Goal: Navigation & Orientation: Find specific page/section

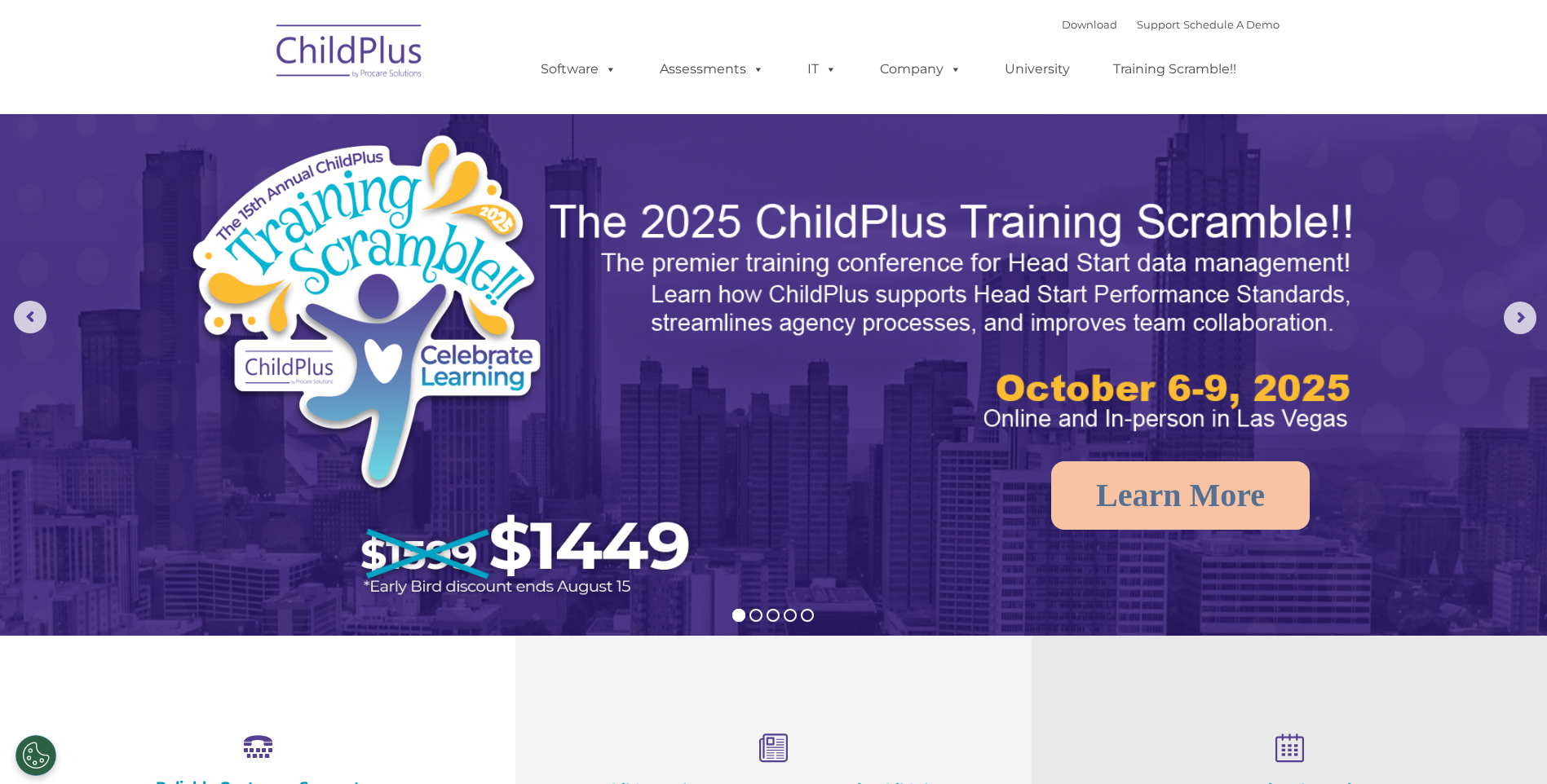
select select "MEDIUM"
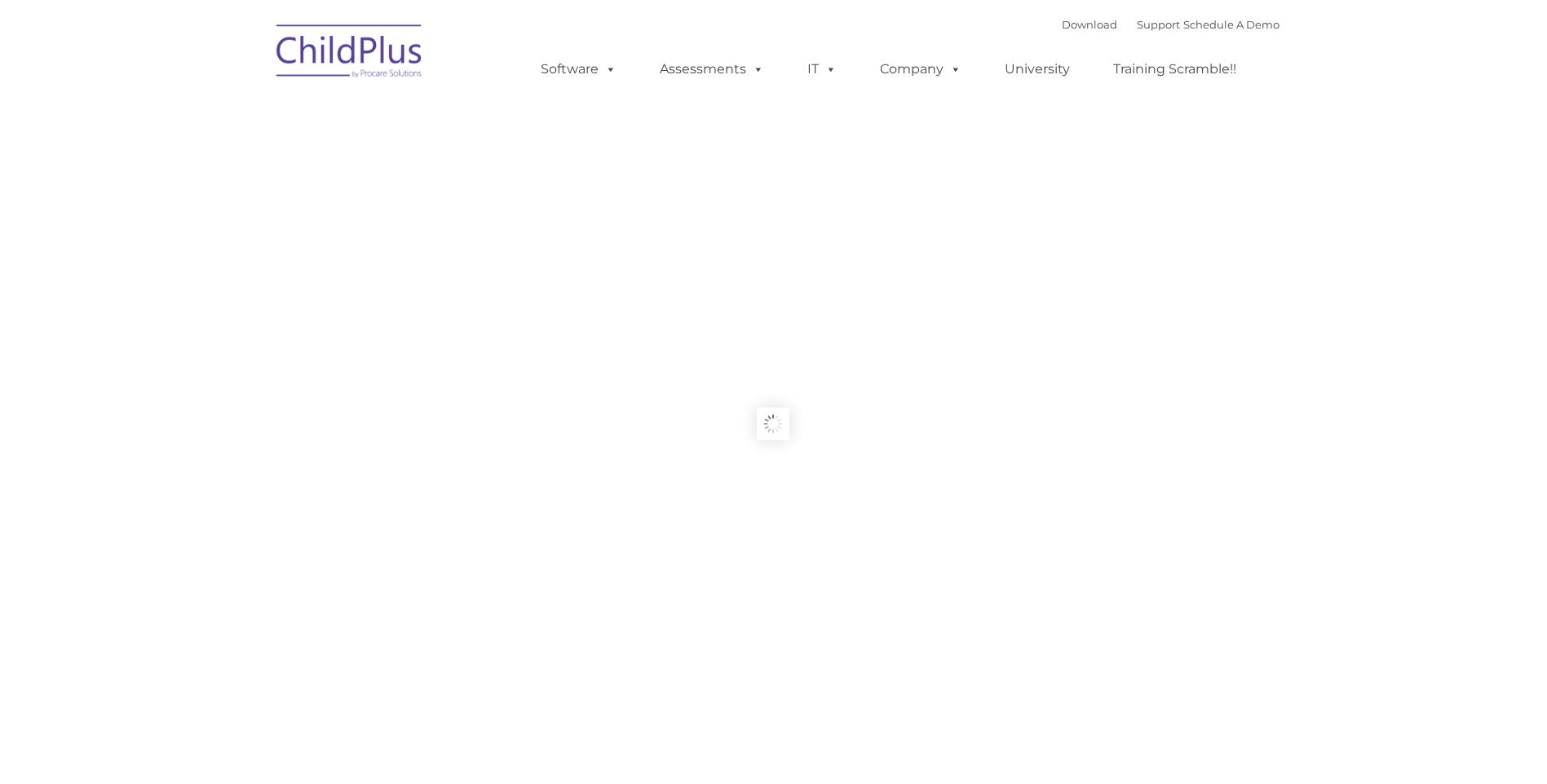
type input ""
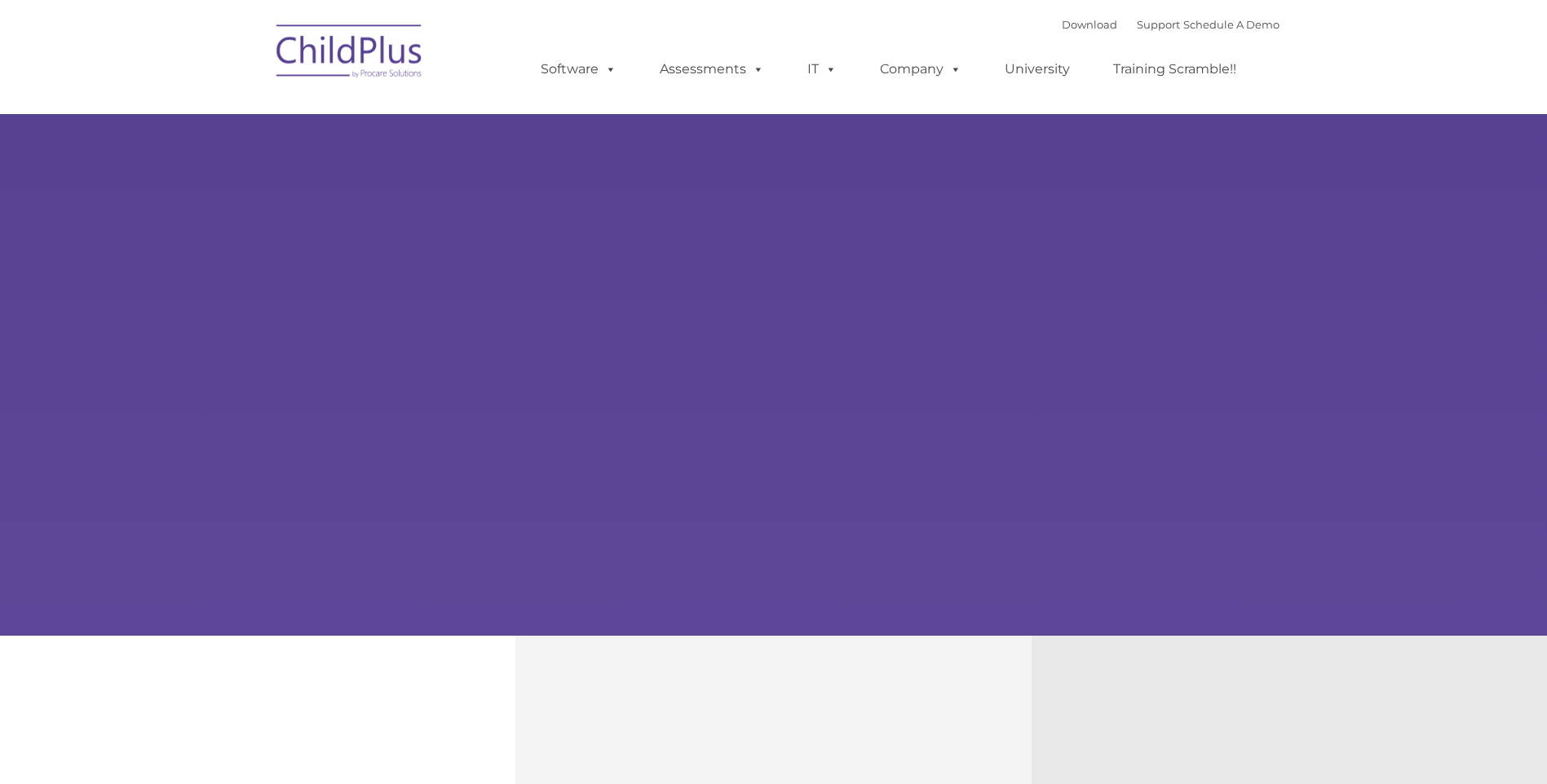
type input ""
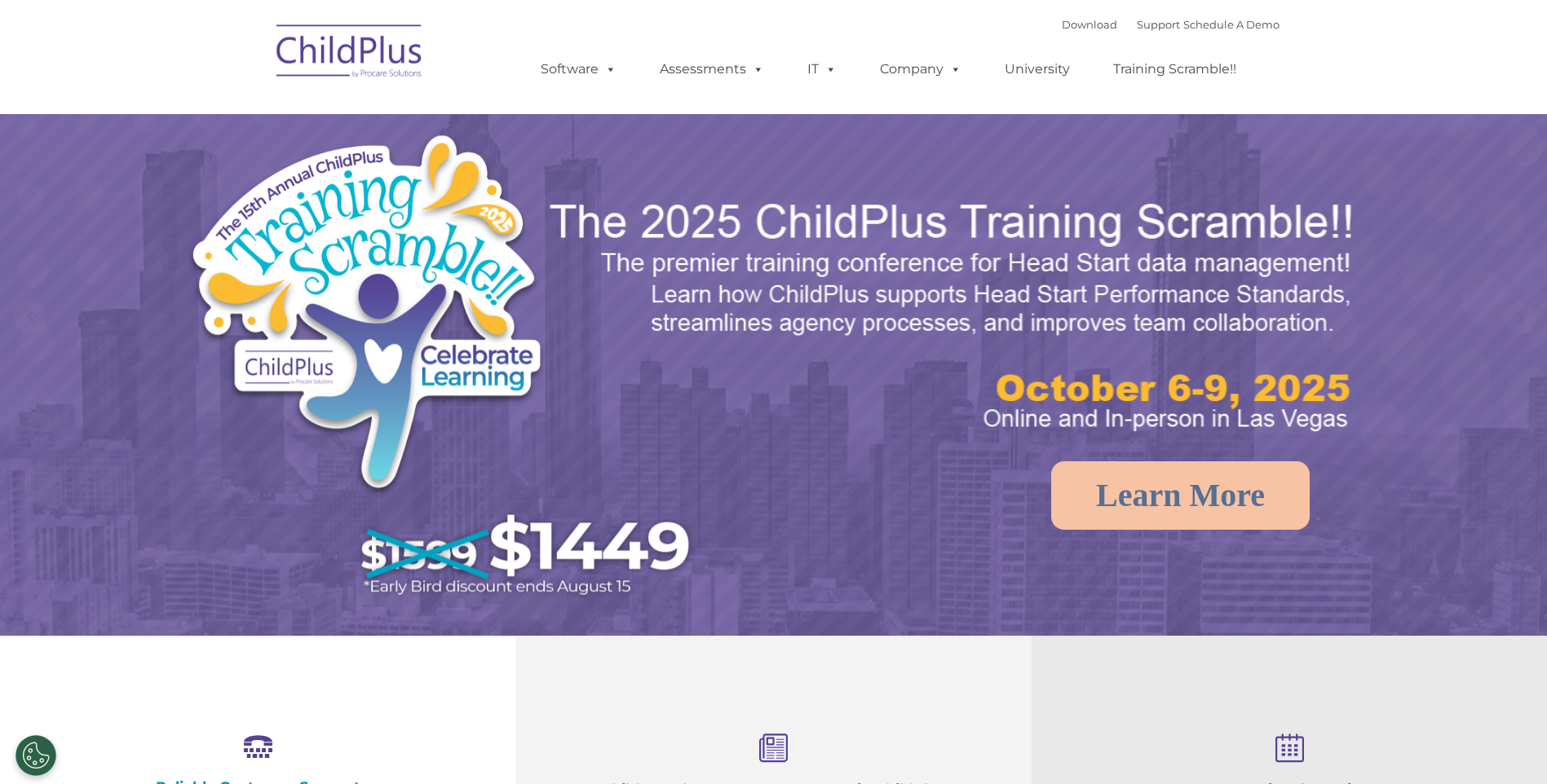
select select "MEDIUM"
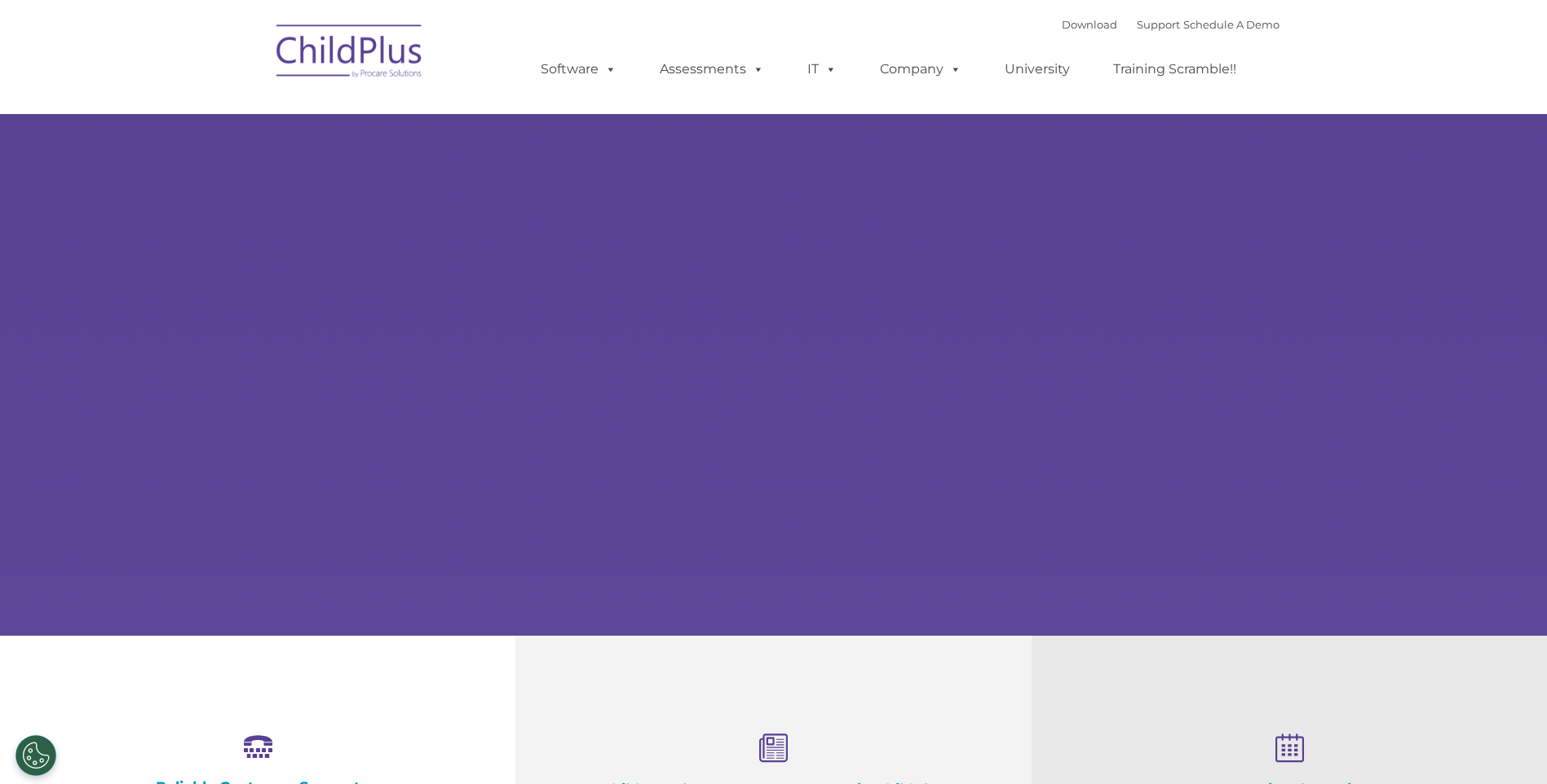
type input ""
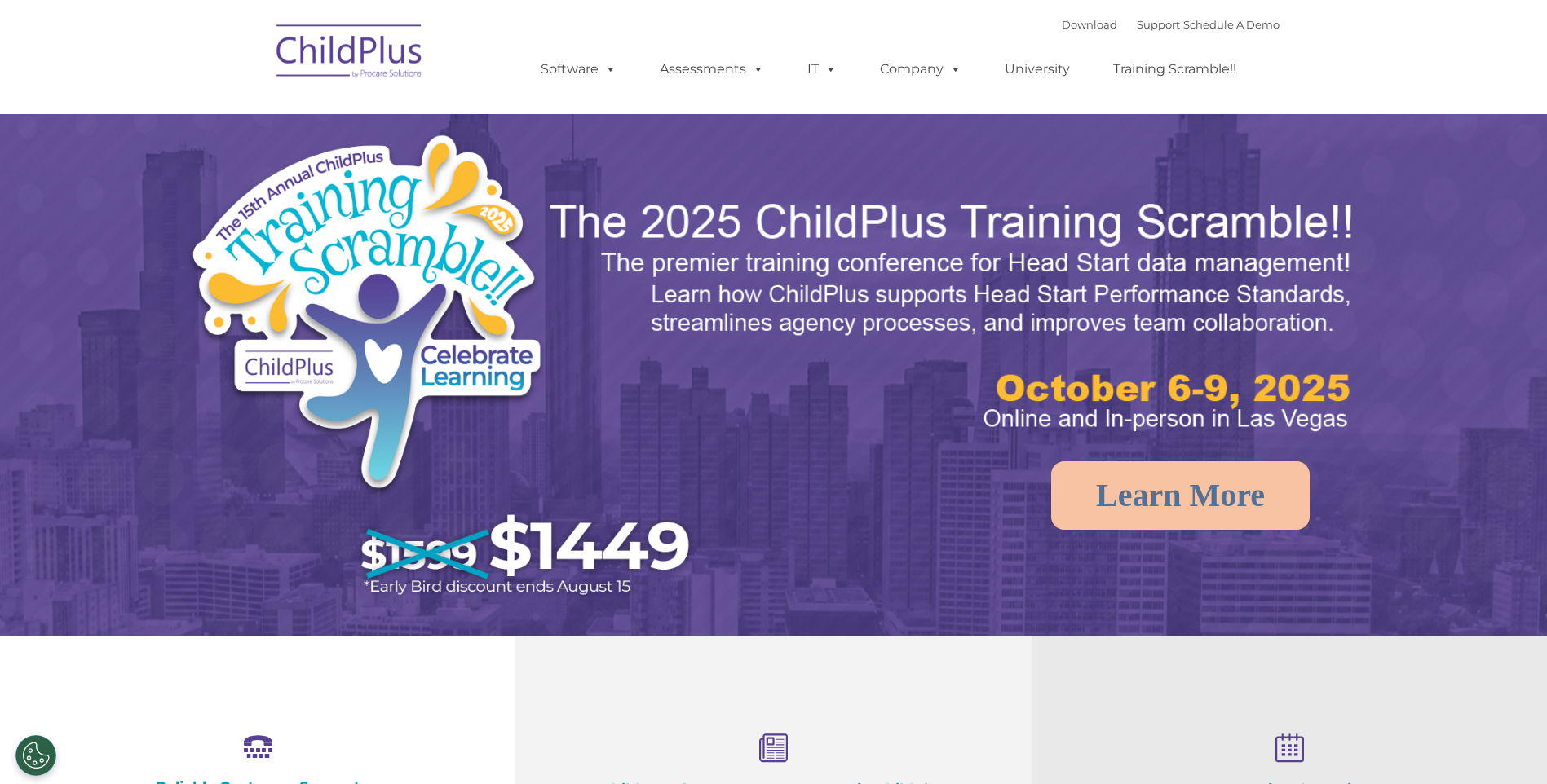
select select "MEDIUM"
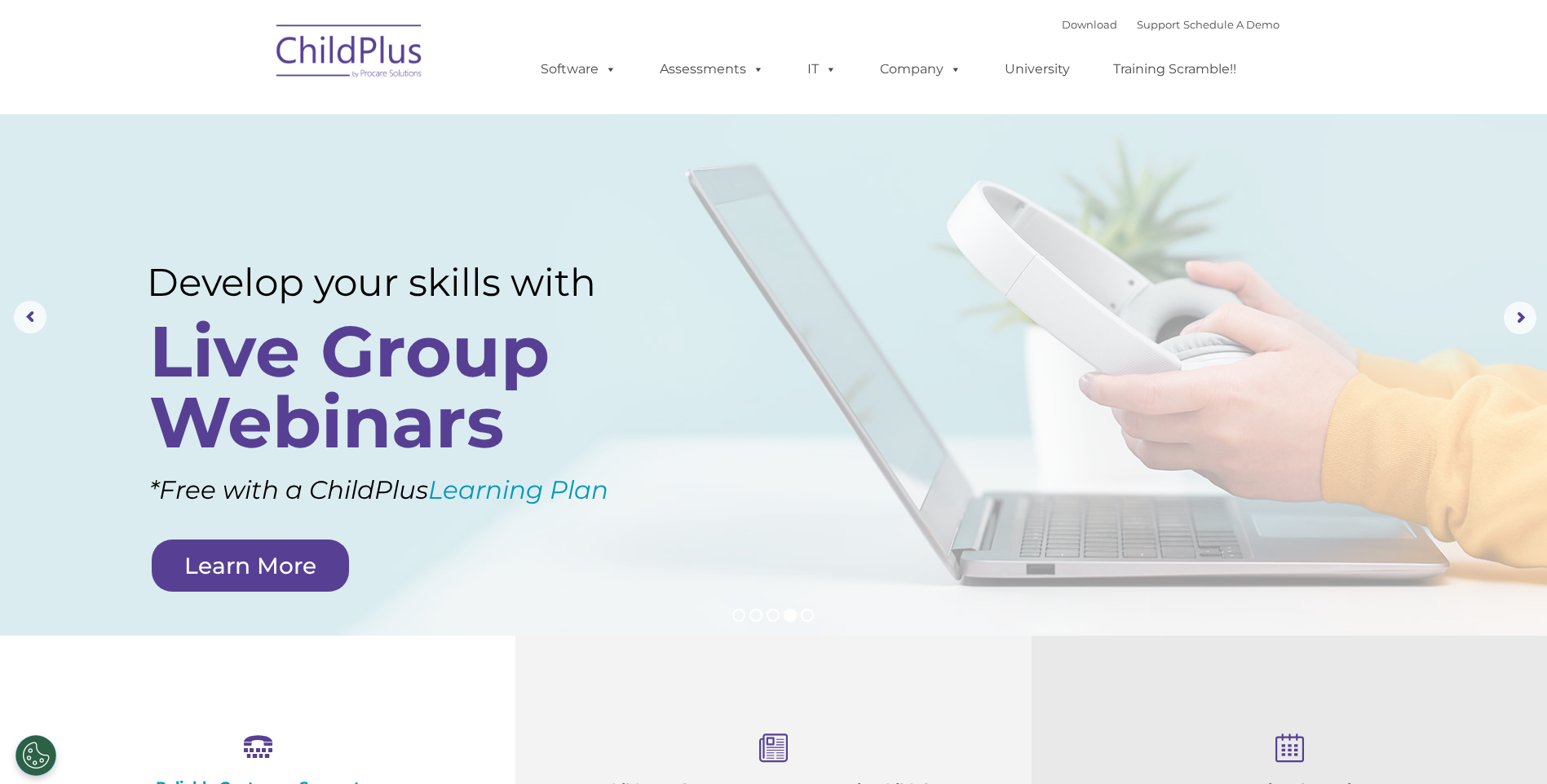
click at [918, 321] on rs-layer at bounding box center [773, 317] width 1547 height 635
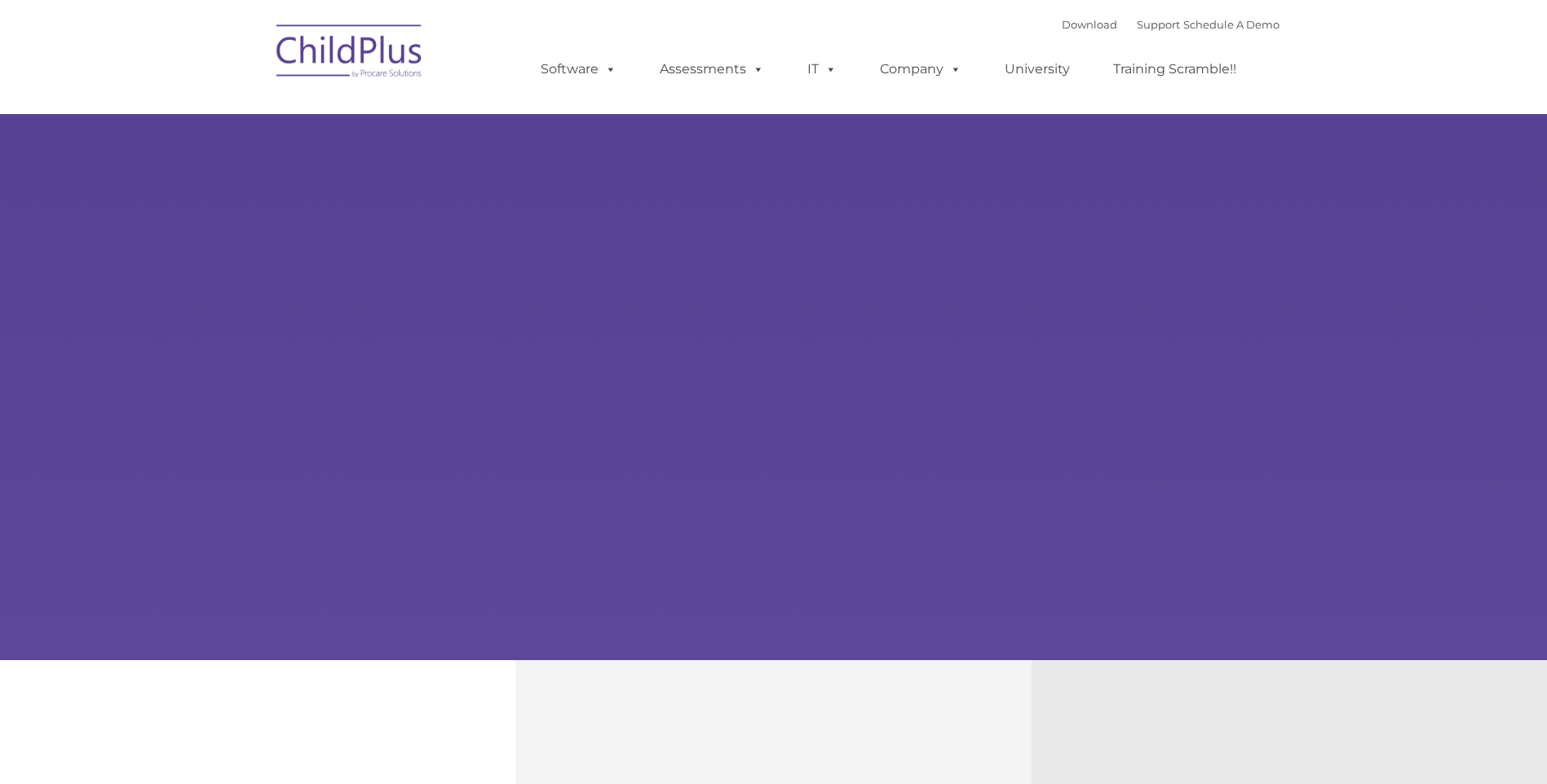
type input ""
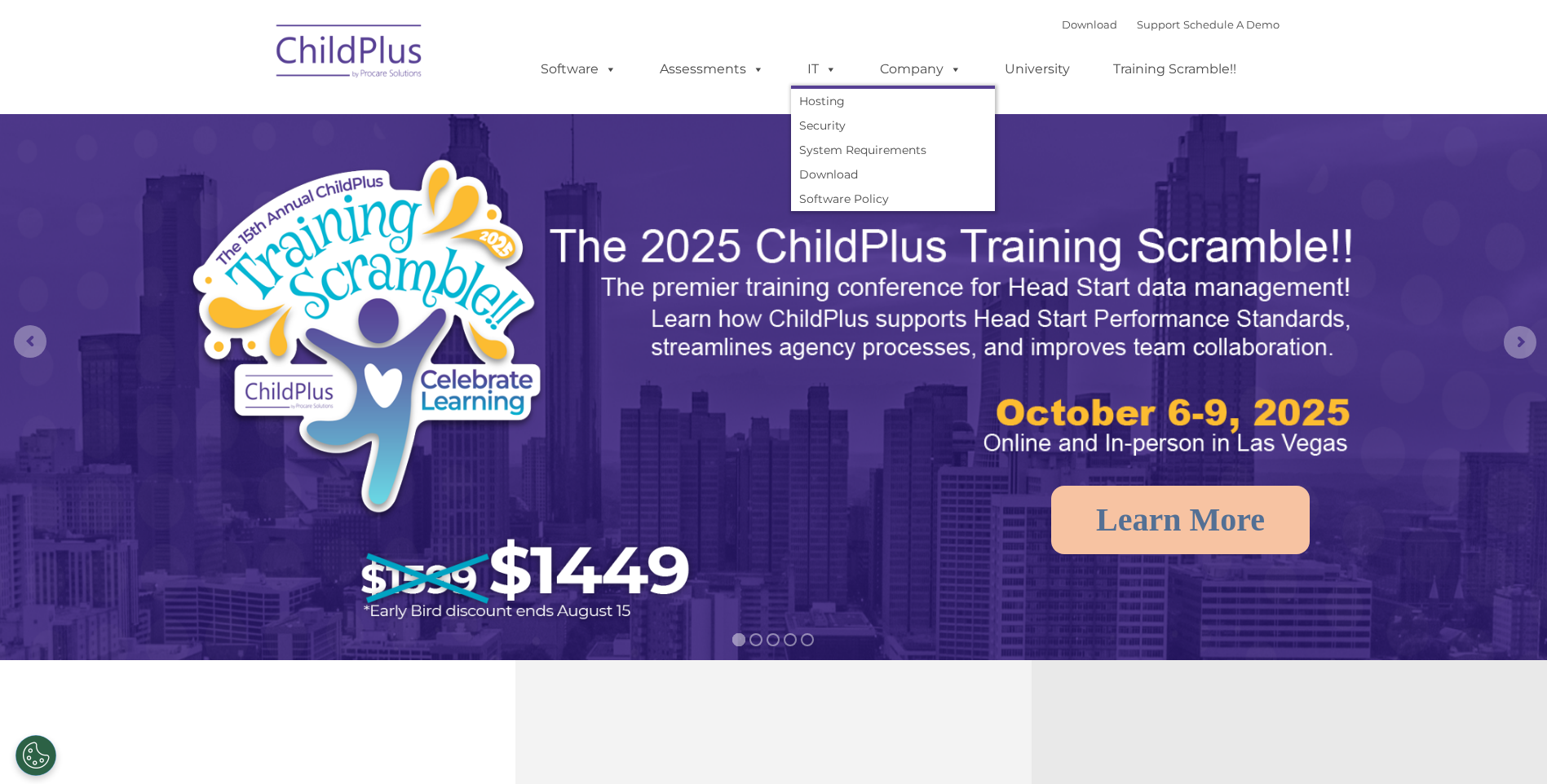
select select "MEDIUM"
